Goal: Browse casually

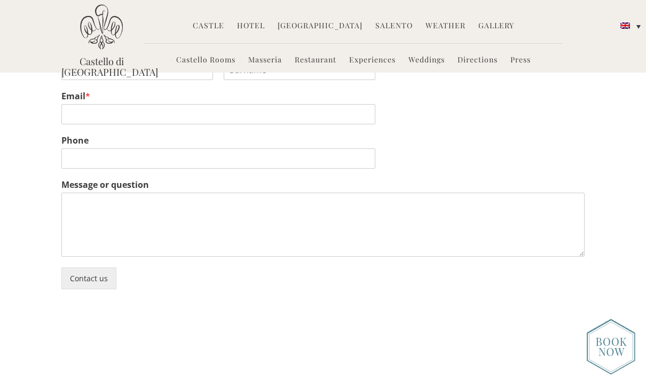
scroll to position [1638, 0]
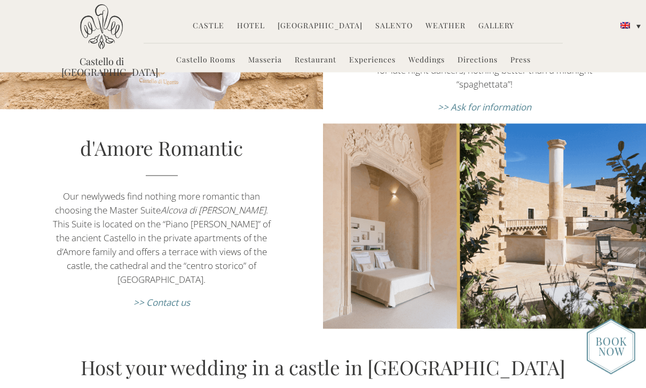
scroll to position [1283, 0]
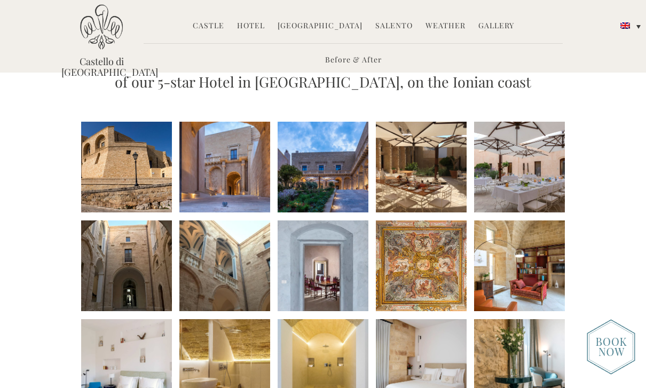
scroll to position [95, 0]
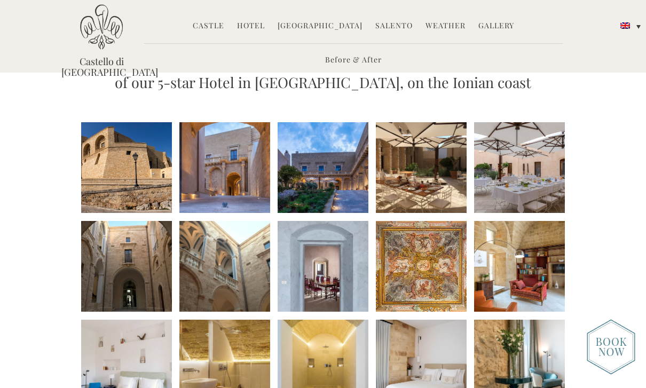
click at [327, 172] on li at bounding box center [322, 167] width 91 height 91
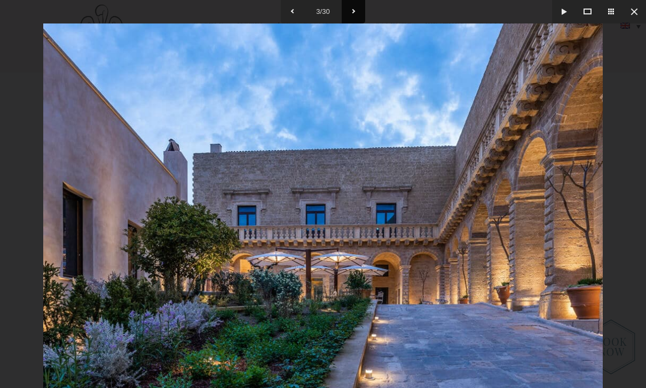
click at [356, 4] on button at bounding box center [352, 11] width 23 height 23
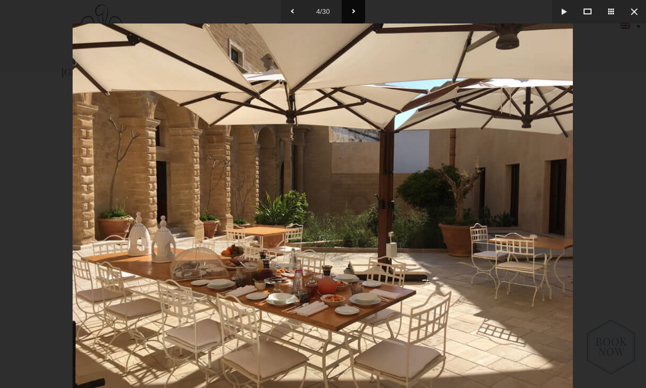
click at [354, 7] on button at bounding box center [352, 11] width 23 height 23
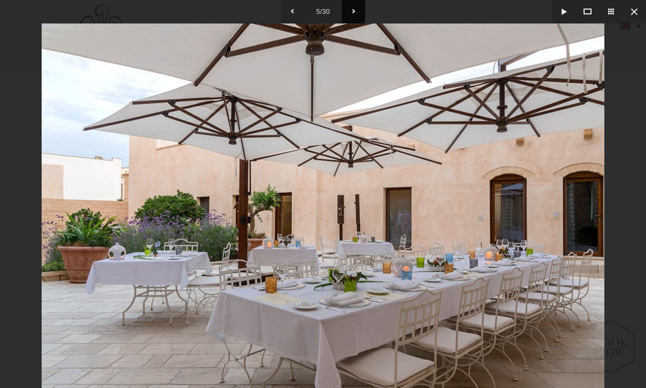
click at [353, 12] on button at bounding box center [352, 11] width 23 height 23
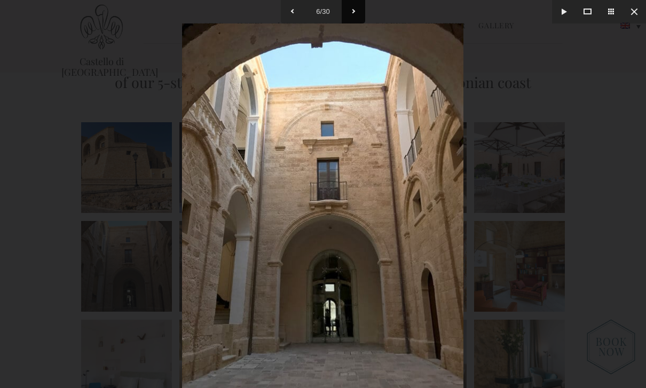
click at [353, 15] on button at bounding box center [352, 11] width 23 height 23
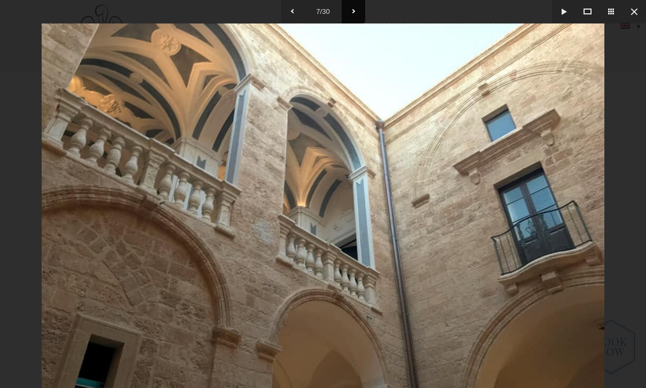
click at [356, 9] on button at bounding box center [352, 11] width 23 height 23
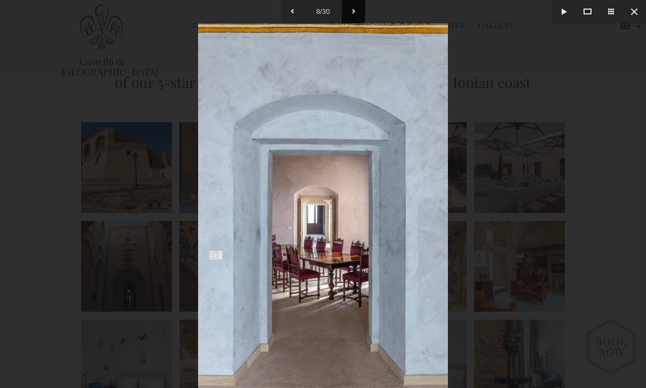
click at [352, 10] on button at bounding box center [352, 11] width 23 height 23
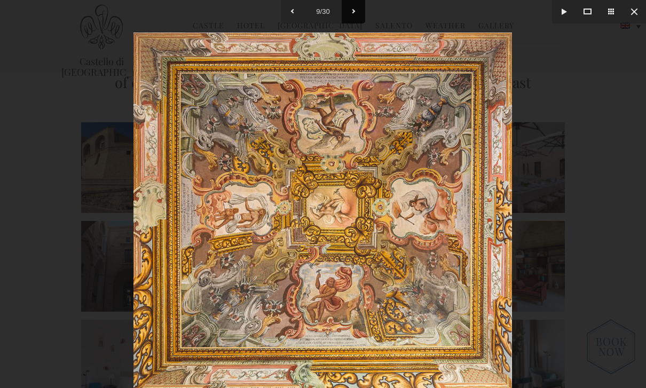
click at [355, 6] on button at bounding box center [352, 11] width 23 height 23
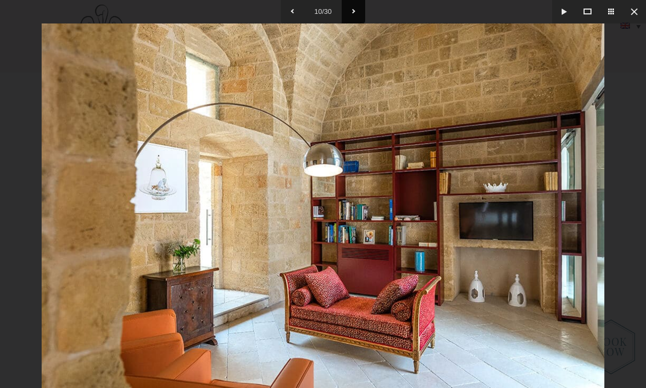
click at [357, 6] on button at bounding box center [352, 11] width 23 height 23
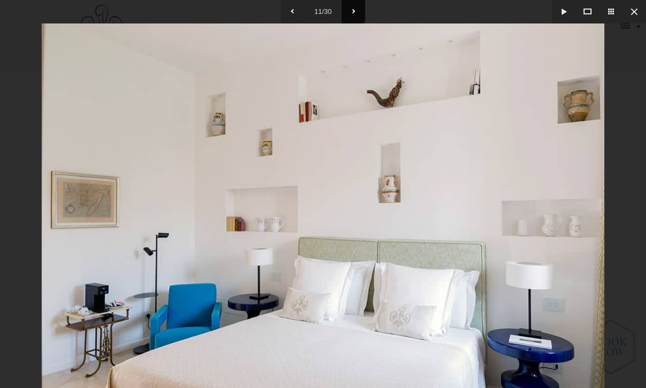
click at [355, 11] on button at bounding box center [352, 11] width 23 height 23
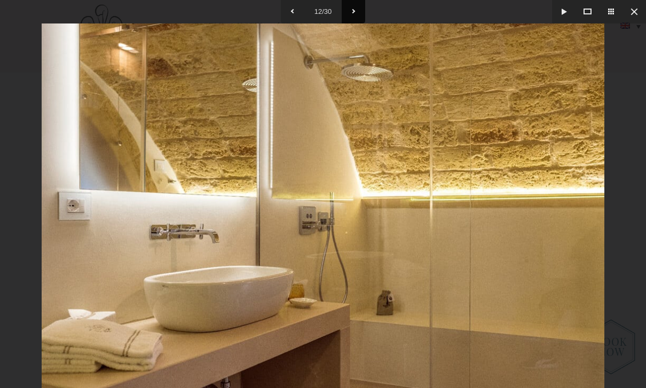
click at [355, 10] on button at bounding box center [352, 11] width 23 height 23
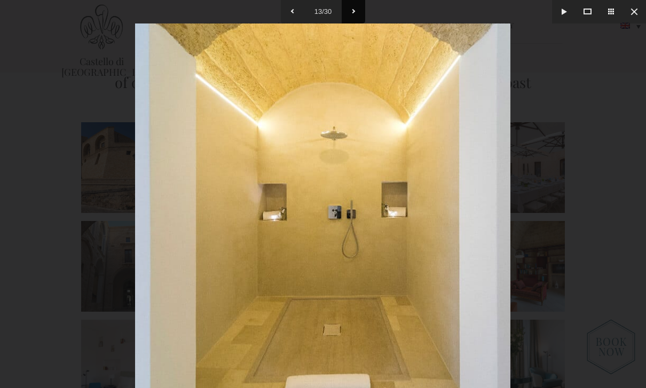
click at [359, 6] on button at bounding box center [352, 11] width 23 height 23
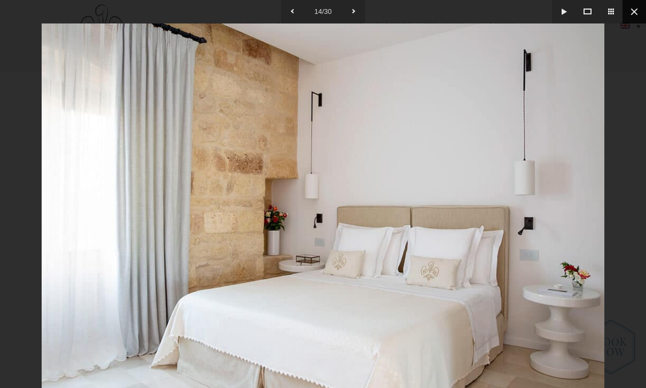
click at [634, 9] on button at bounding box center [633, 11] width 23 height 23
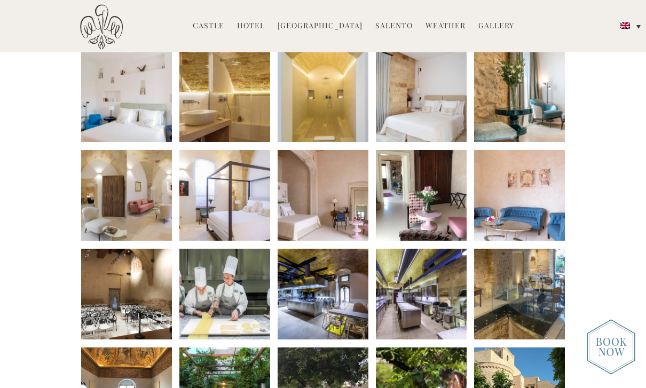
scroll to position [386, 0]
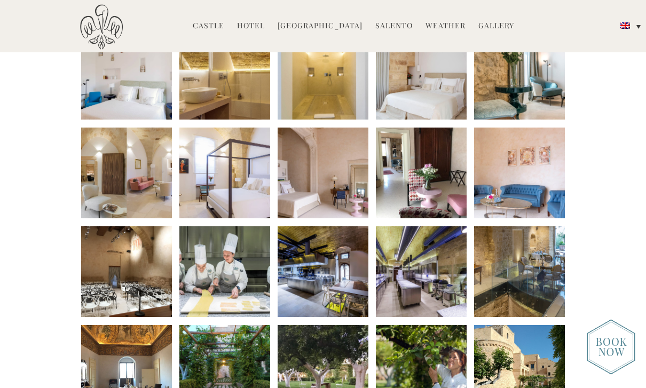
click at [234, 370] on li at bounding box center [224, 370] width 91 height 91
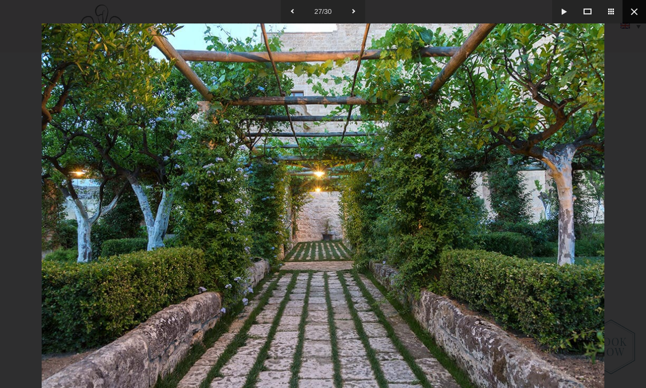
click at [642, 12] on button at bounding box center [633, 11] width 23 height 23
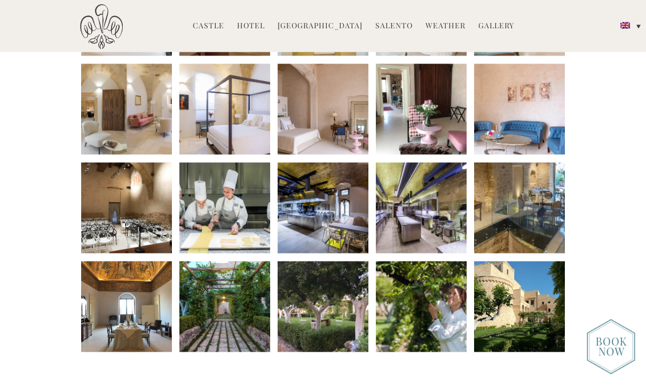
scroll to position [452, 0]
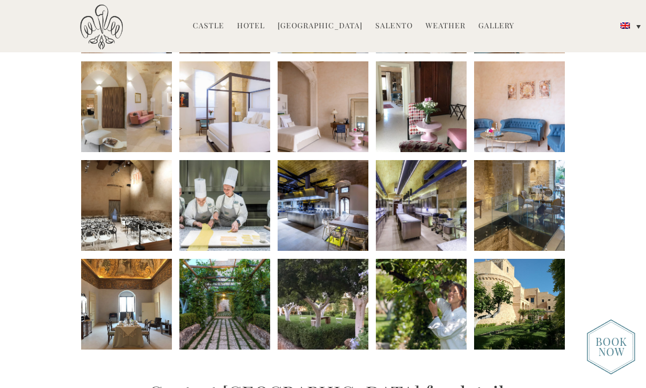
click at [542, 328] on li at bounding box center [519, 304] width 91 height 91
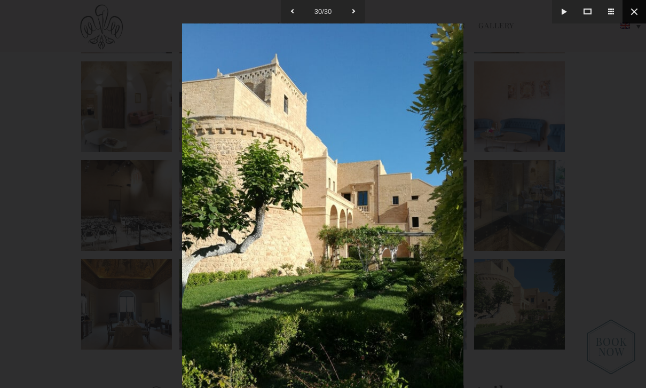
click at [632, 14] on button at bounding box center [633, 11] width 23 height 23
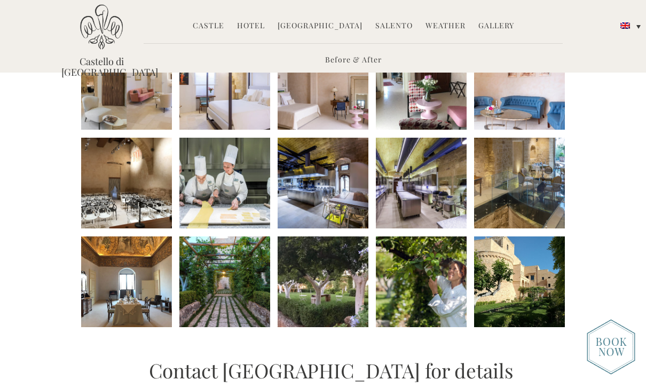
scroll to position [470, 0]
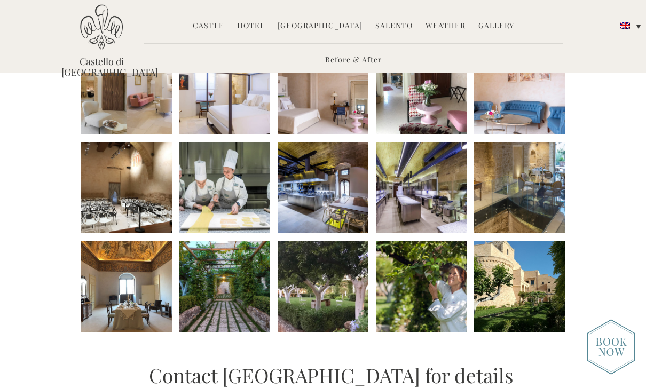
click at [153, 195] on li at bounding box center [126, 187] width 91 height 91
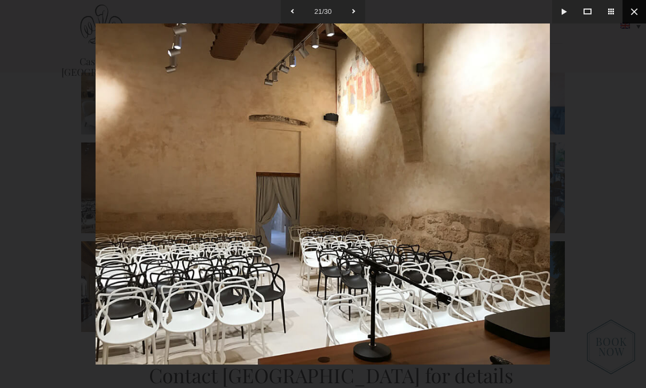
click at [639, 13] on button at bounding box center [633, 11] width 23 height 23
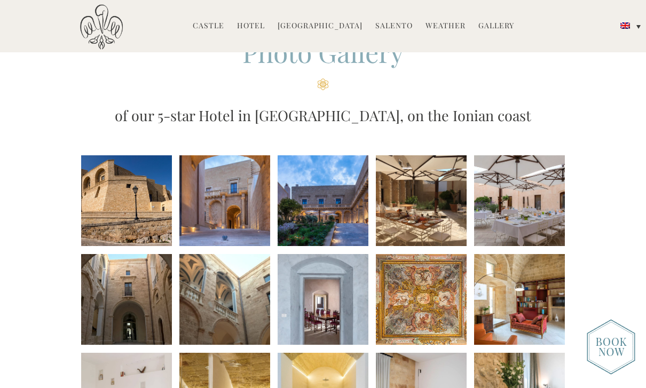
scroll to position [63, 0]
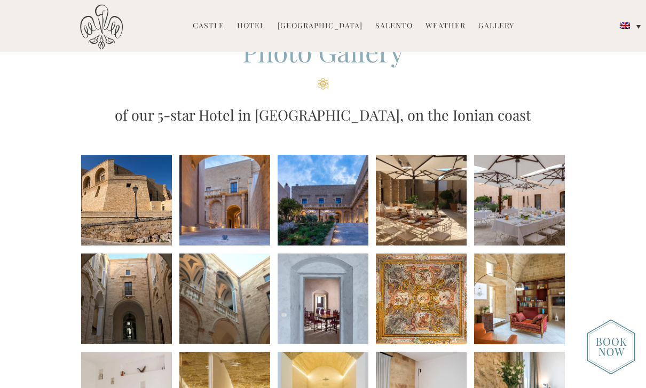
click at [217, 29] on link "Castle" at bounding box center [208, 26] width 31 height 12
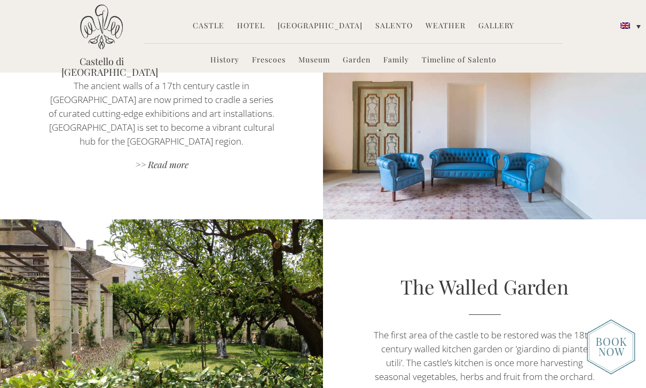
scroll to position [1236, 0]
